Goal: Transaction & Acquisition: Purchase product/service

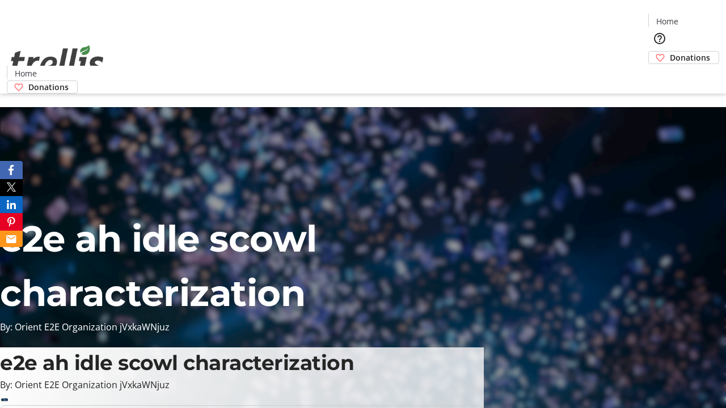
click at [669, 52] on span "Donations" at bounding box center [689, 58] width 40 height 12
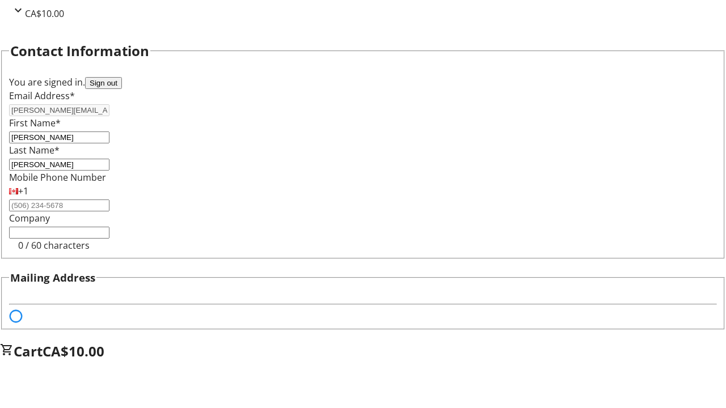
select select "BC"
select select "CA"
